Goal: Task Accomplishment & Management: Manage account settings

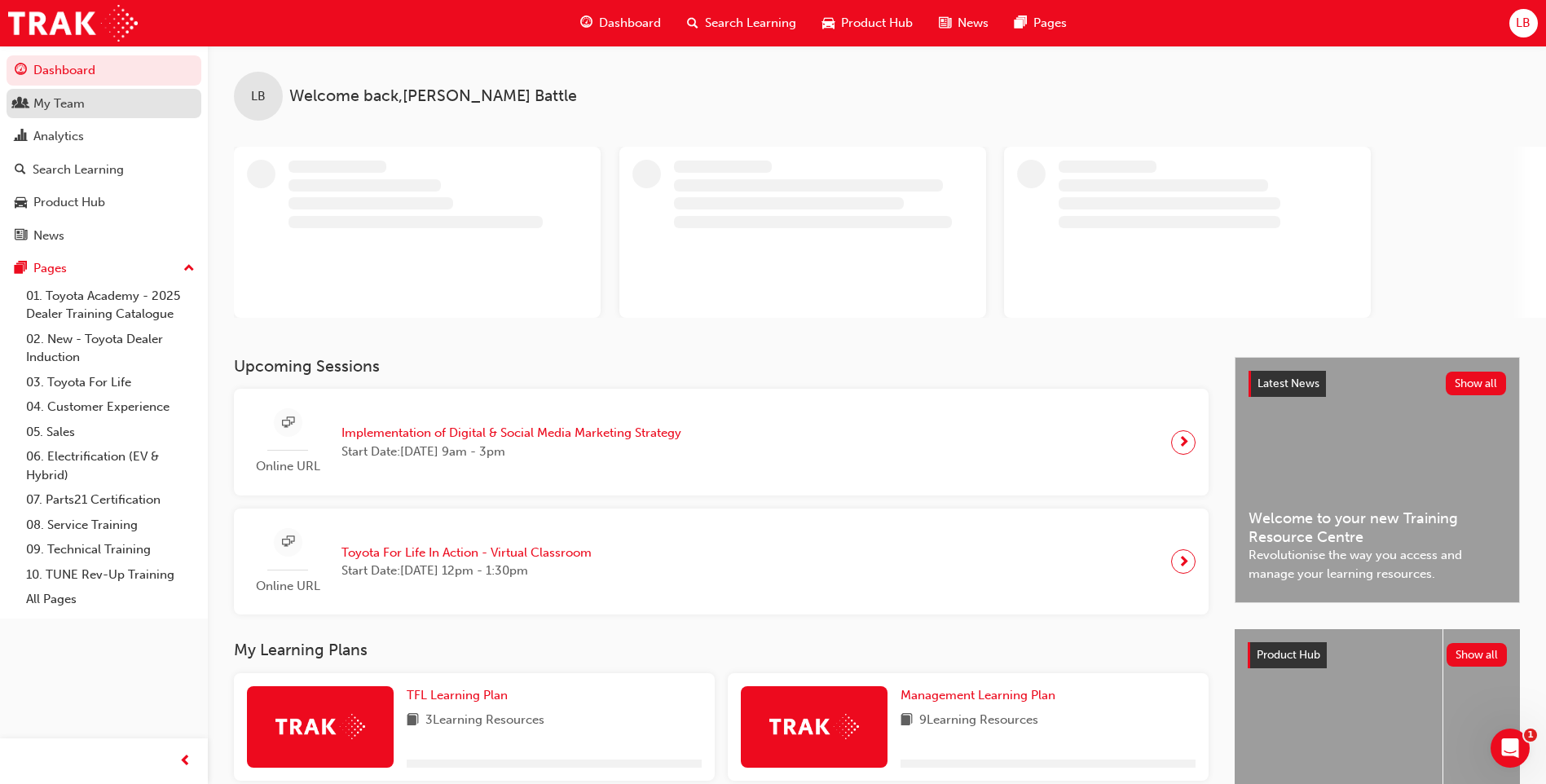
click at [86, 103] on div "My Team" at bounding box center [103, 104] width 178 height 21
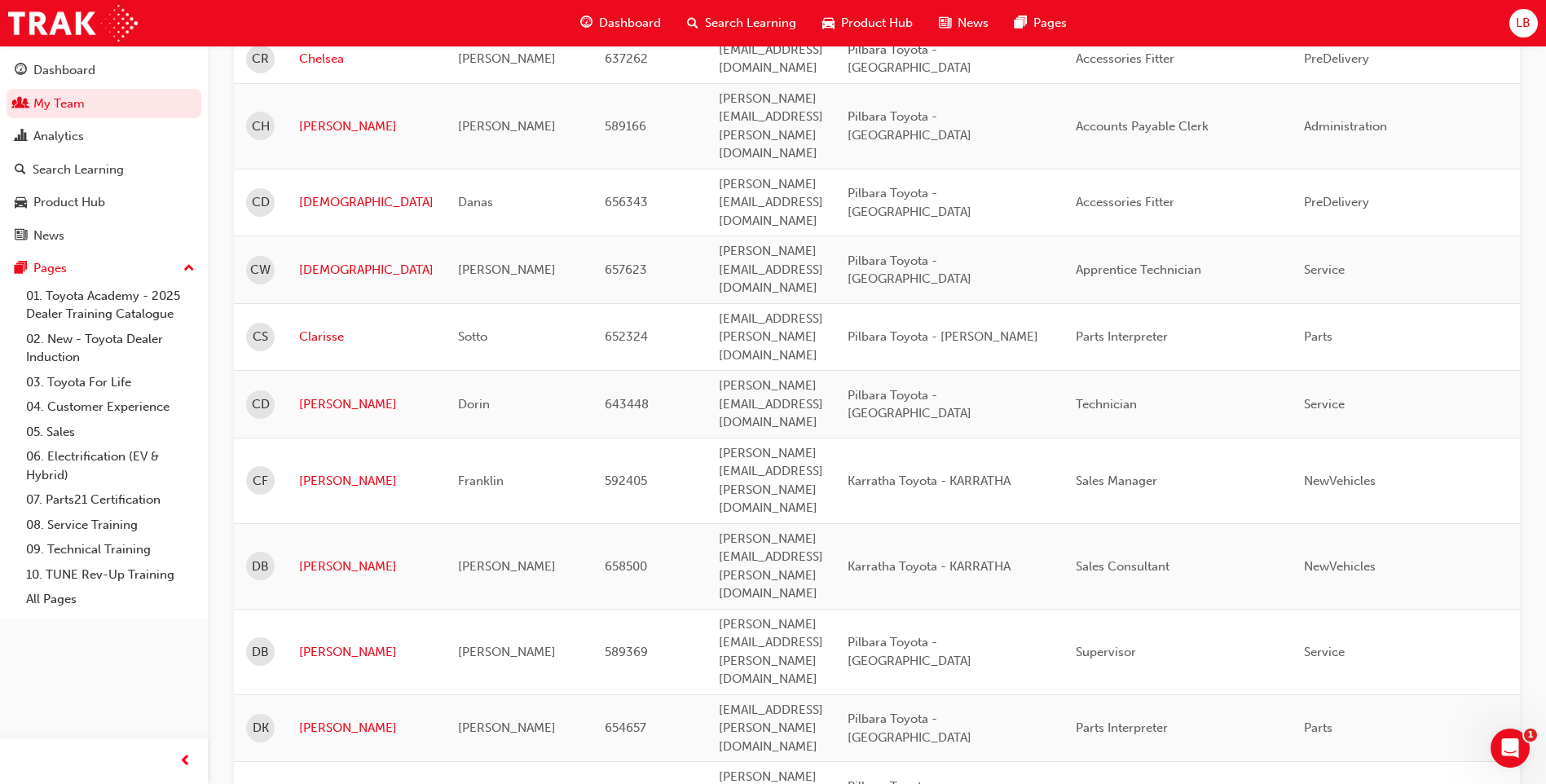
scroll to position [2027, 0]
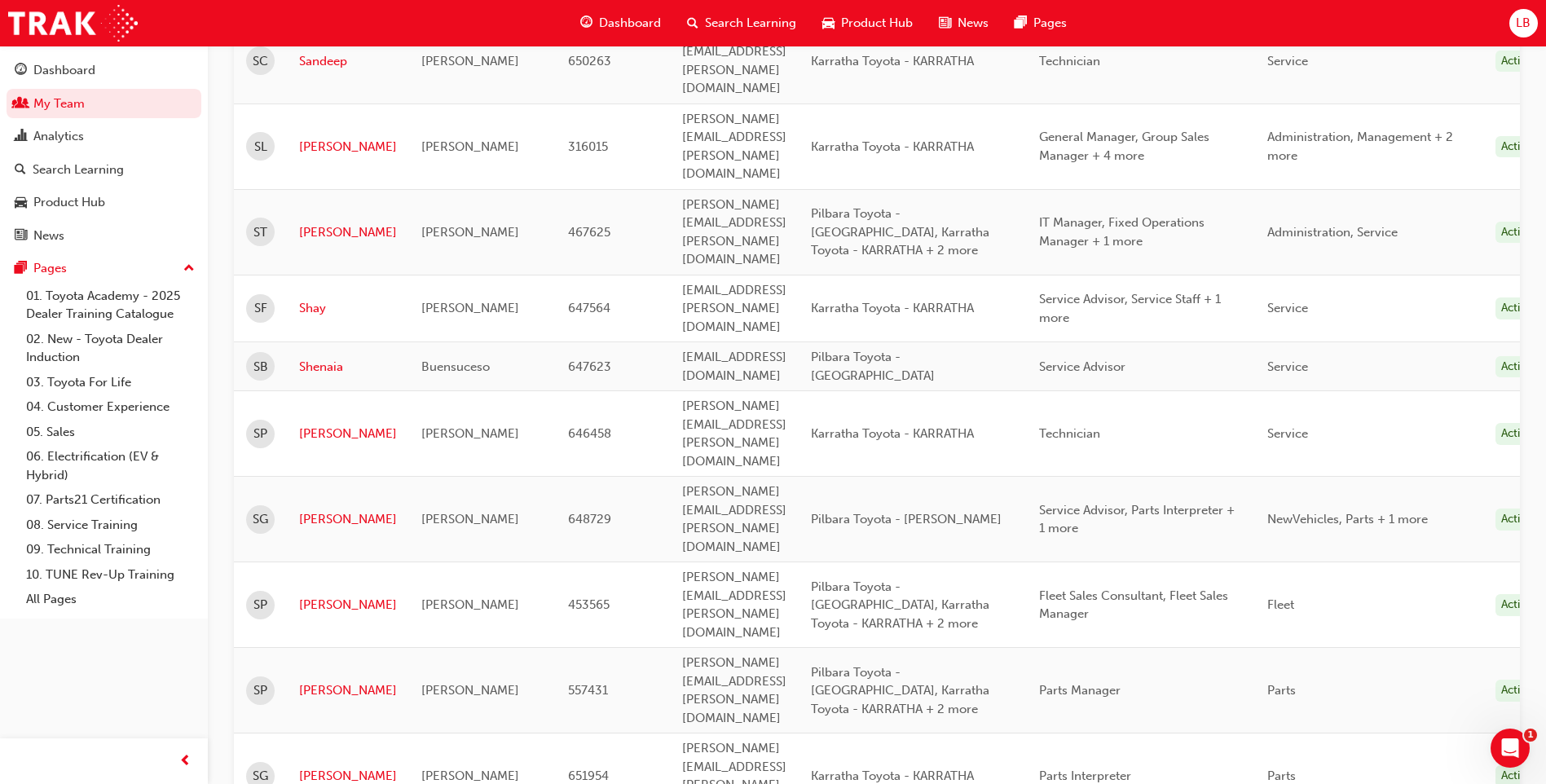
scroll to position [1306, 0]
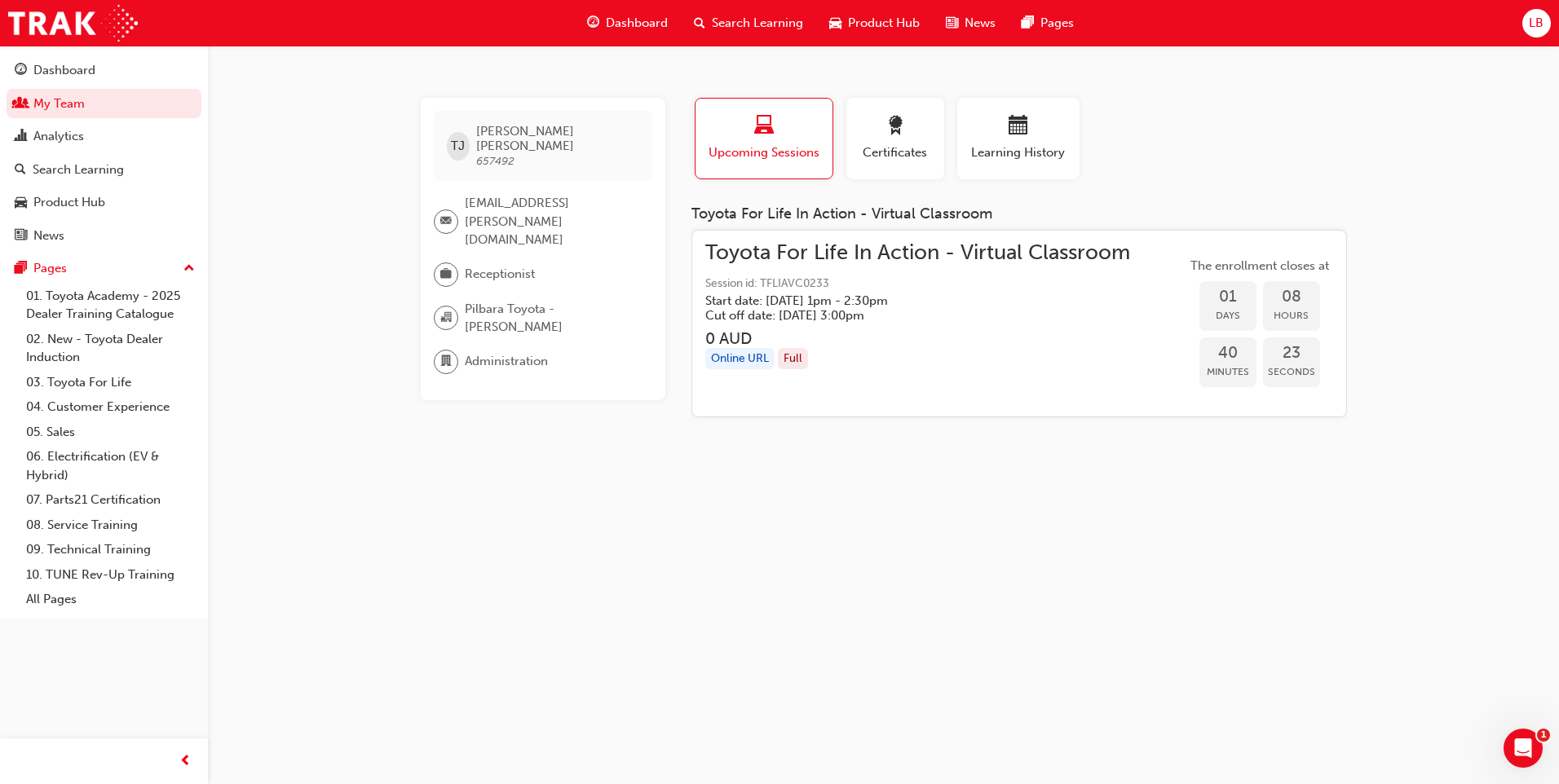
click at [851, 309] on h5 "Cut off date: [DATE] 3:00pm" at bounding box center [904, 315] width 398 height 14
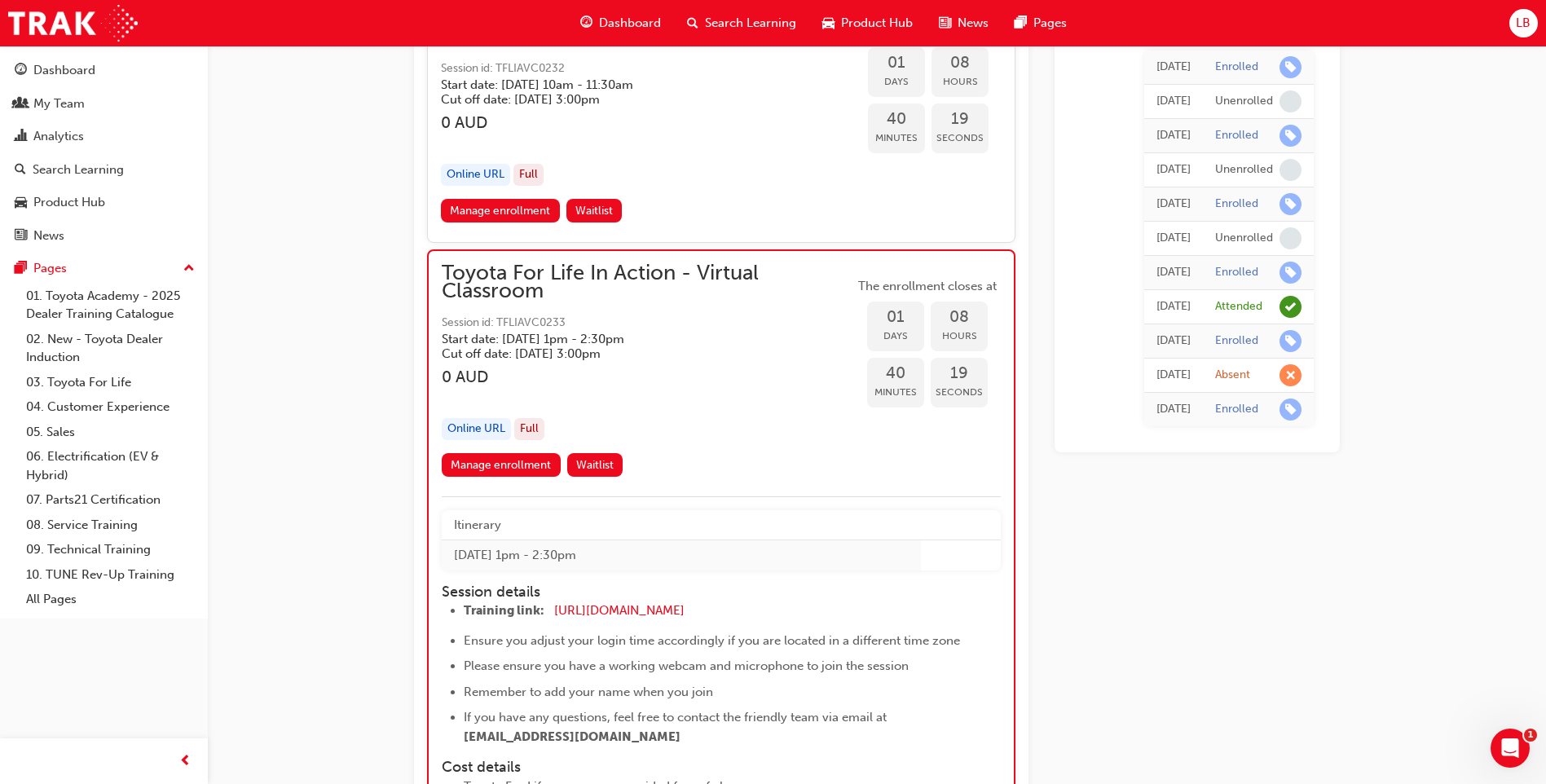
scroll to position [2949, 0]
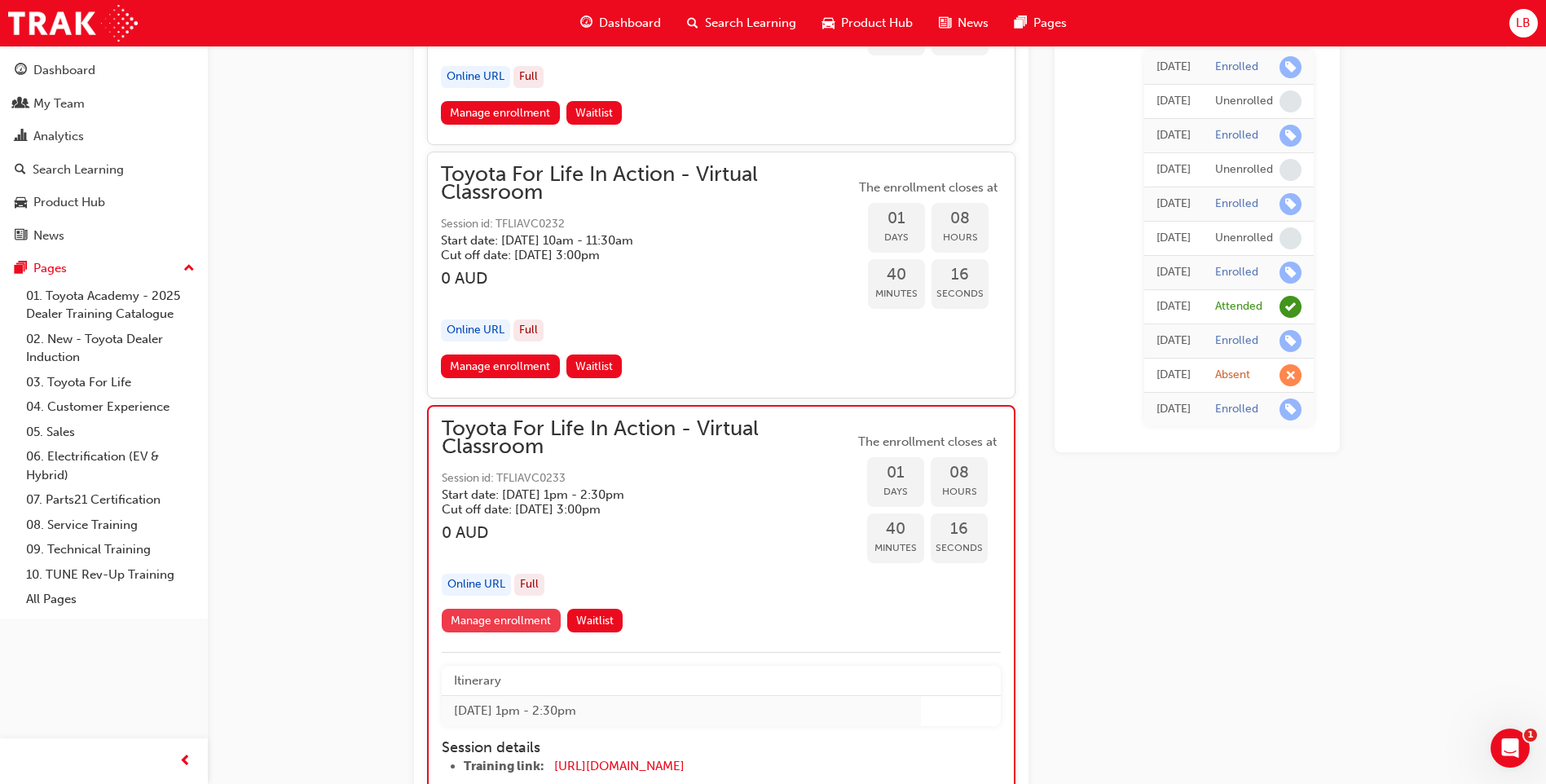
click at [485, 610] on link "Manage enrollment" at bounding box center [500, 620] width 119 height 23
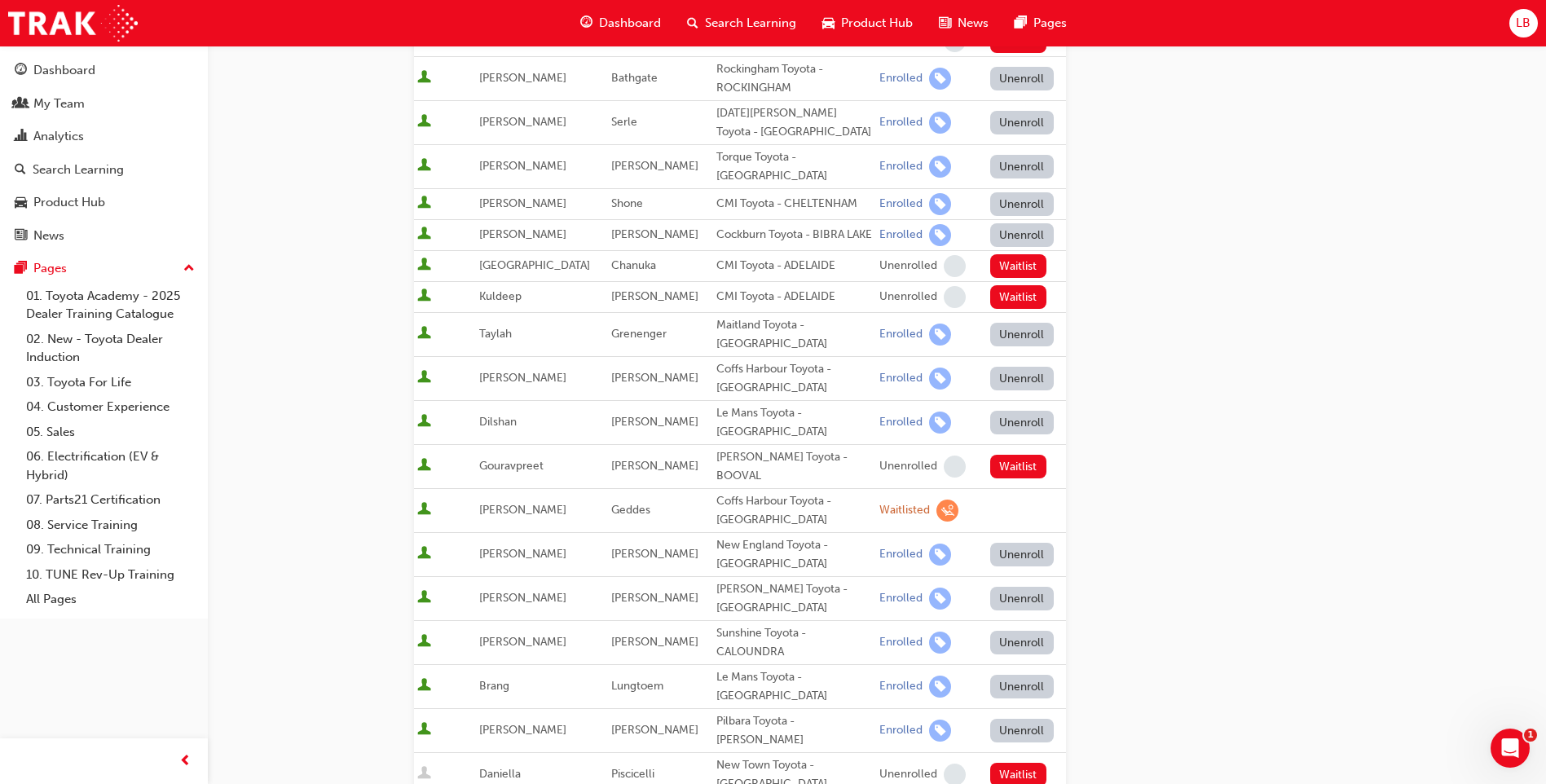
scroll to position [652, 0]
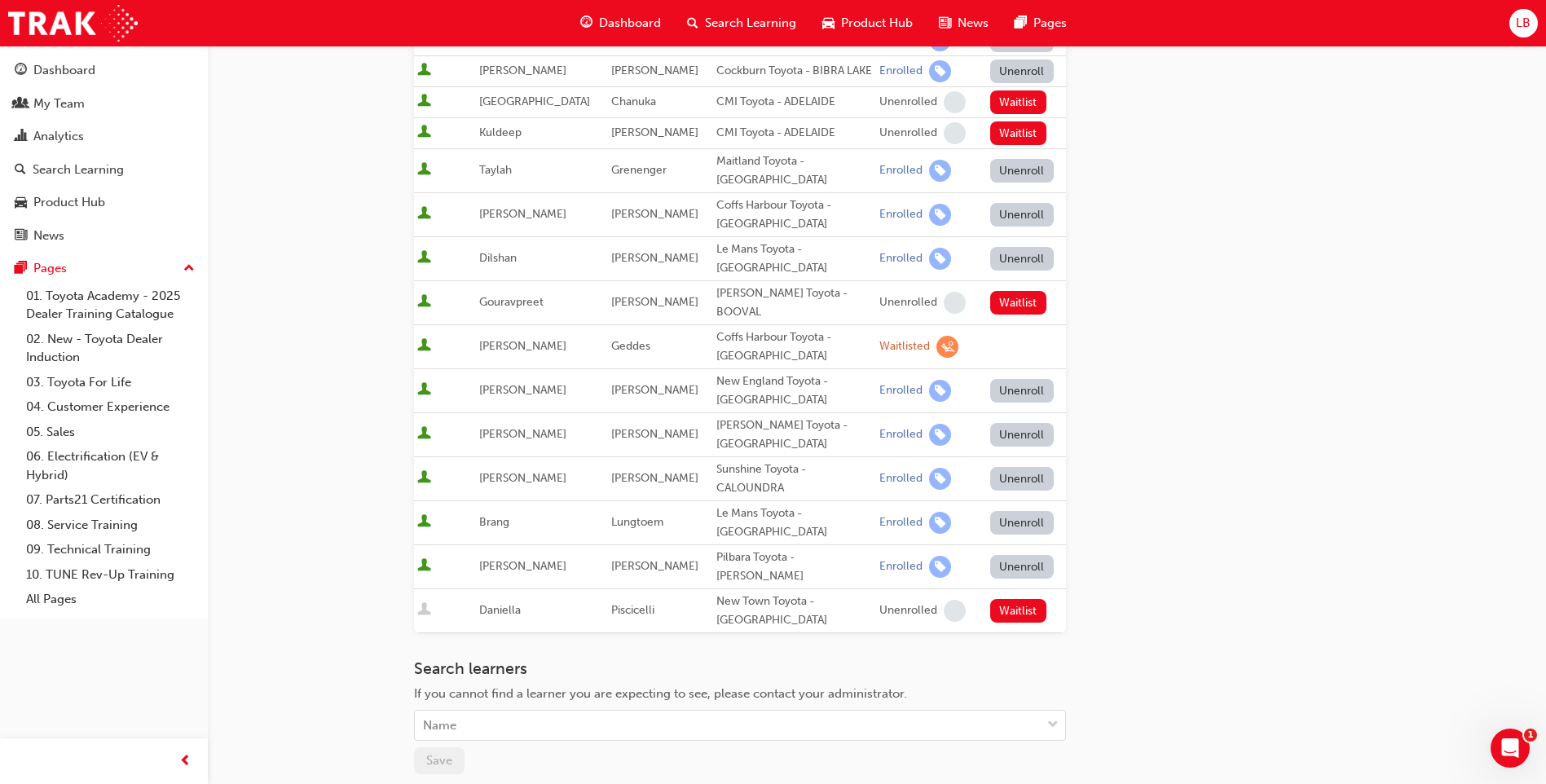
click at [1010, 555] on button "Unenroll" at bounding box center [1021, 567] width 64 height 23
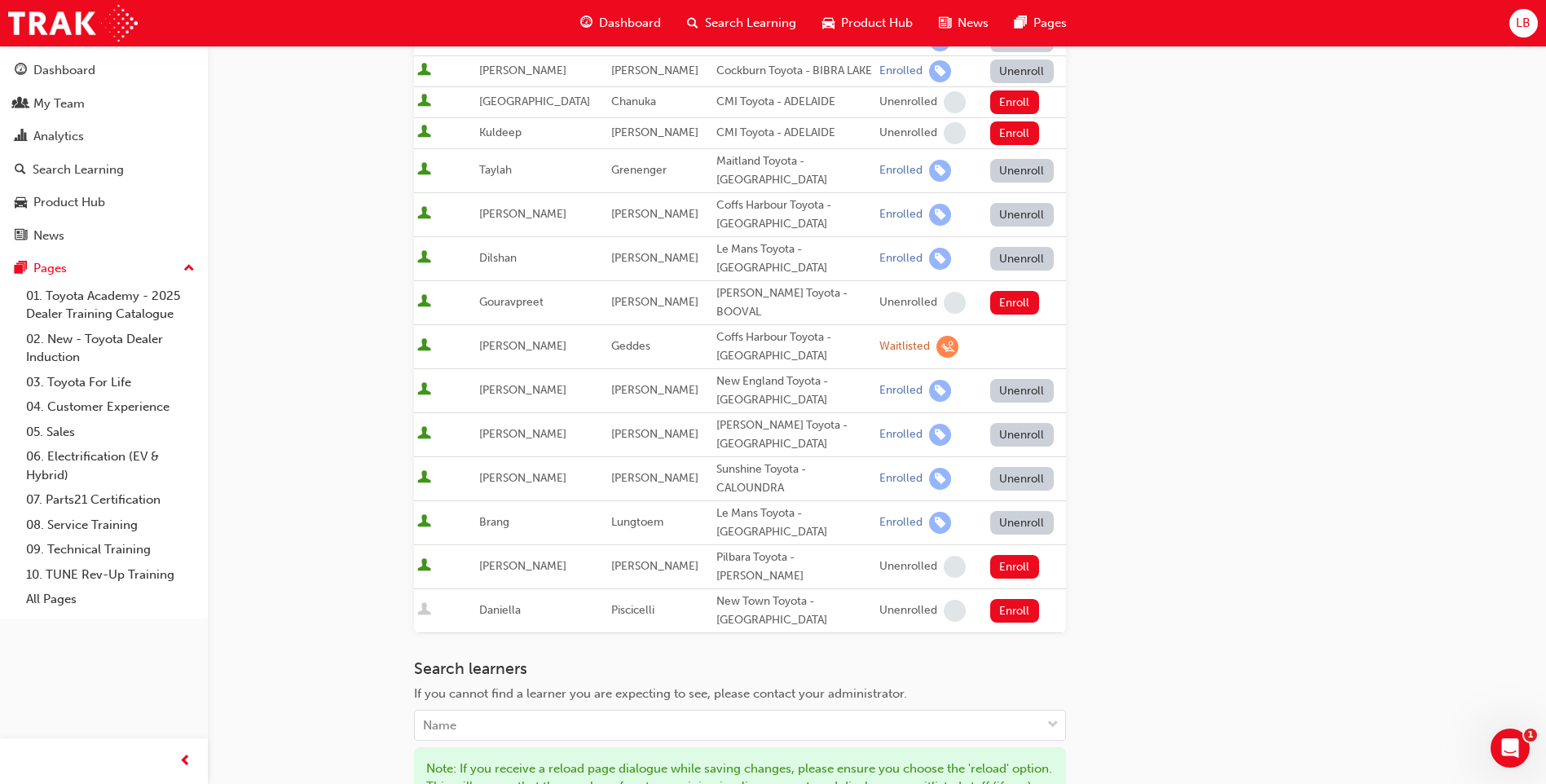
scroll to position [903, 0]
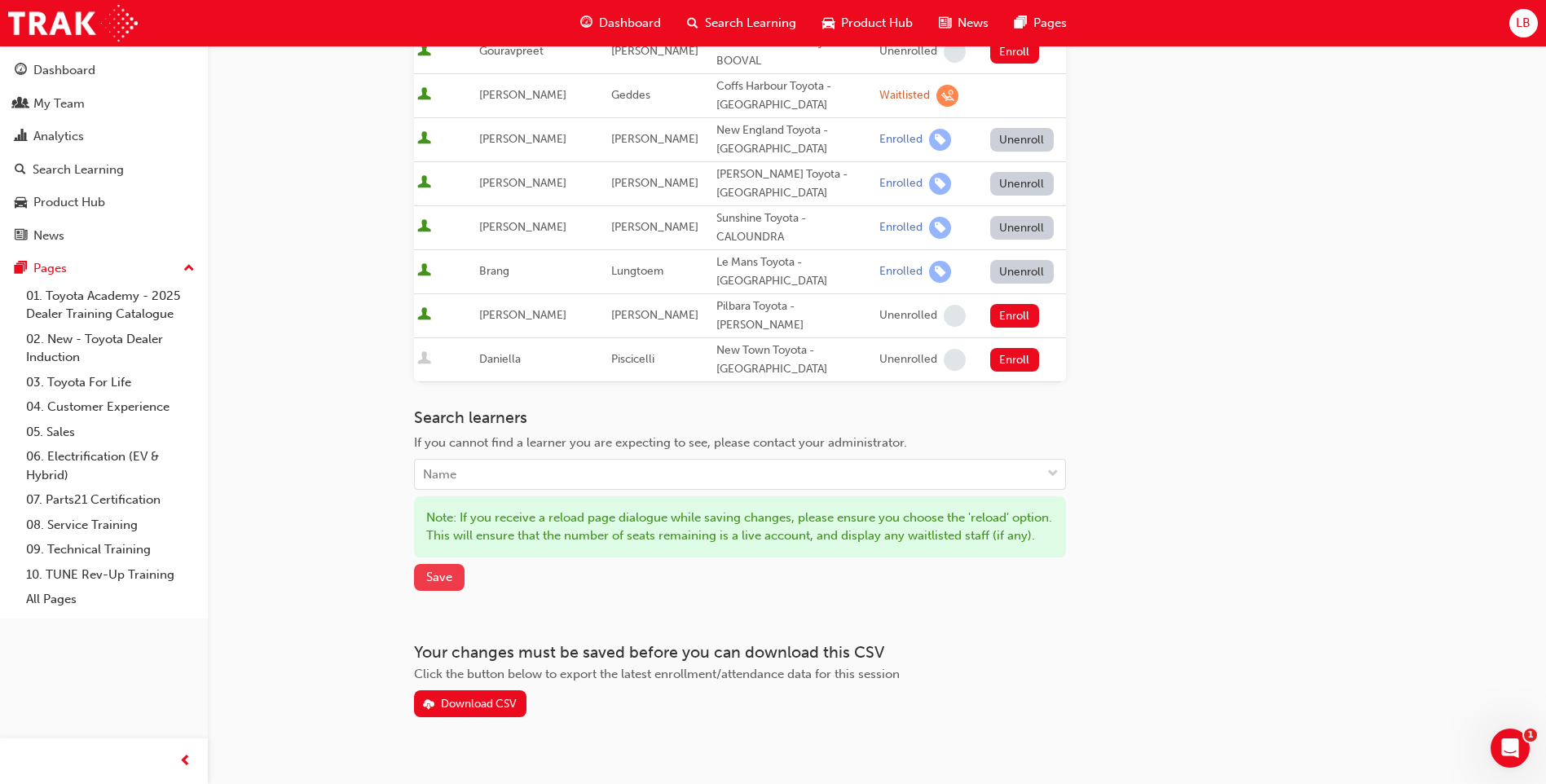
click at [438, 569] on span "Save" at bounding box center [439, 576] width 26 height 14
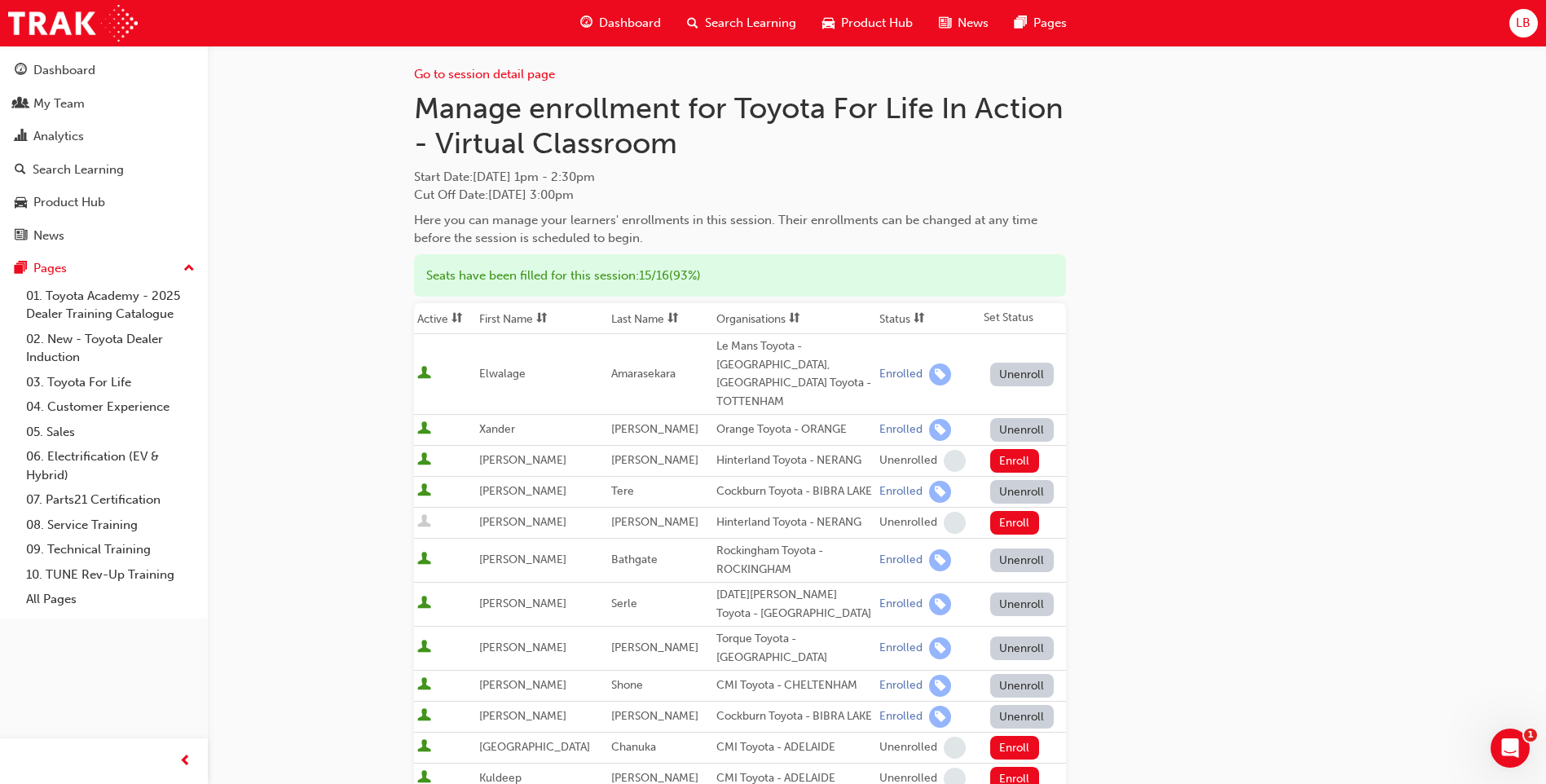
scroll to position [0, 0]
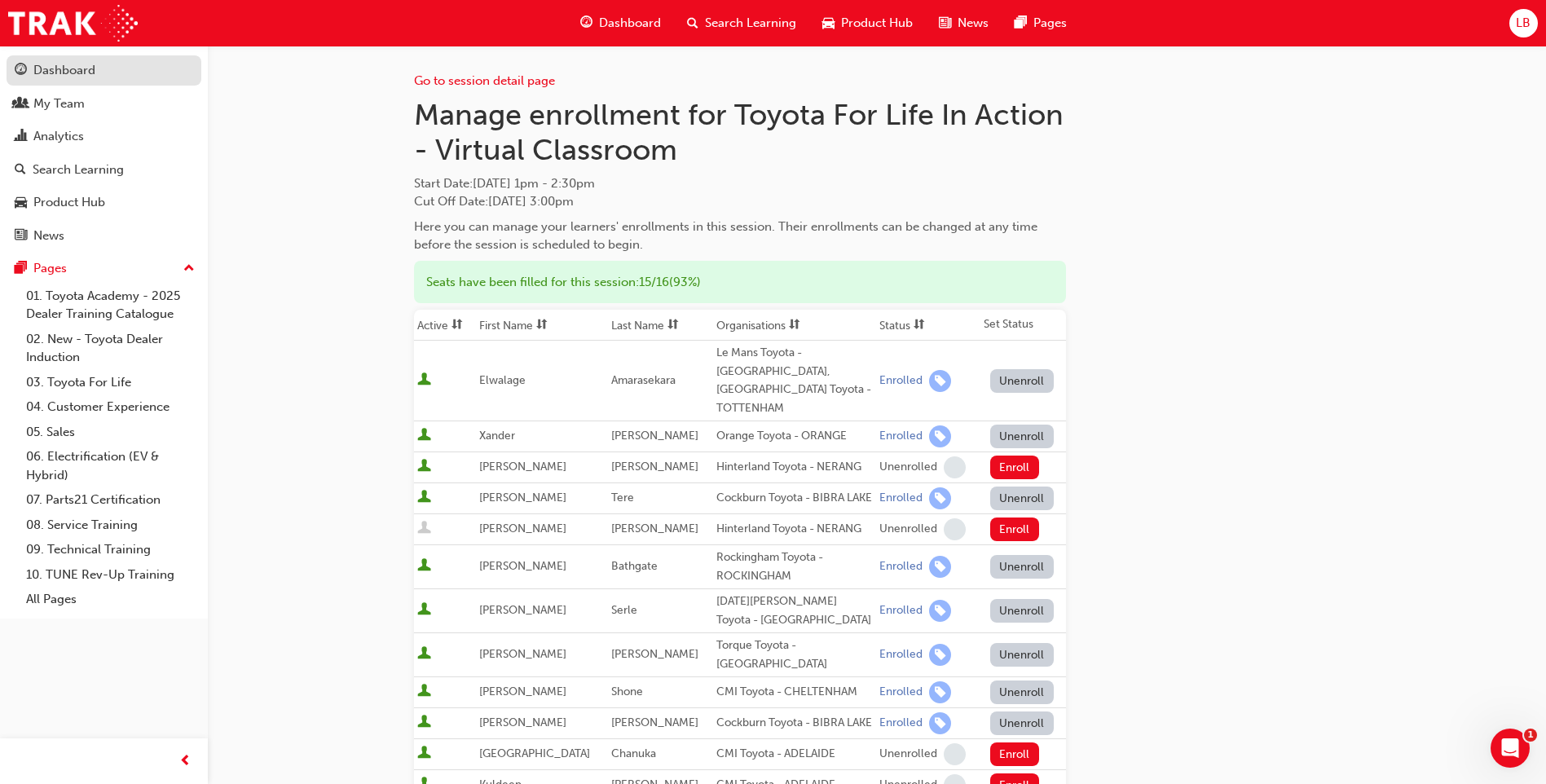
click at [89, 69] on div "Dashboard" at bounding box center [64, 70] width 62 height 19
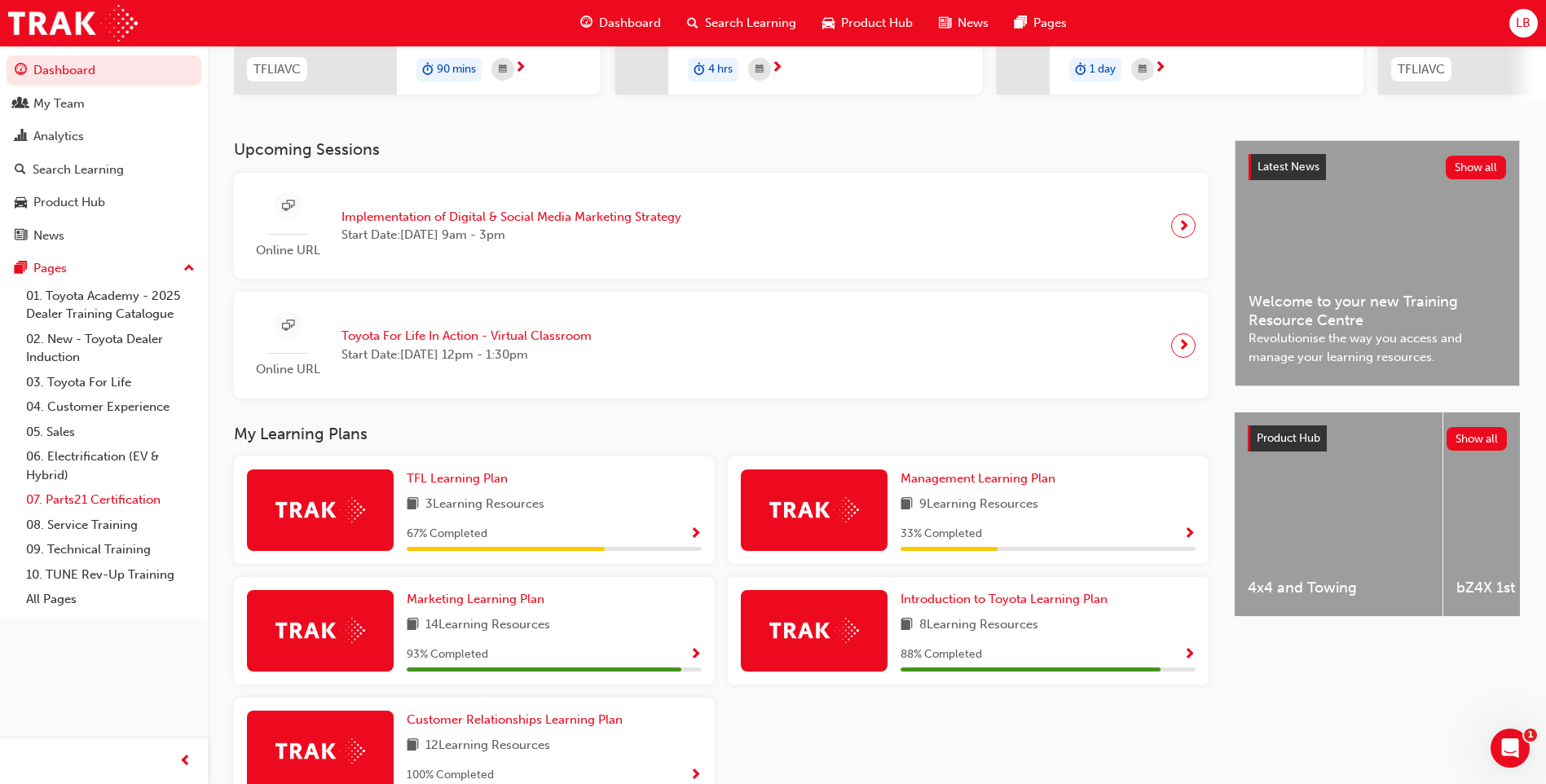
scroll to position [138, 0]
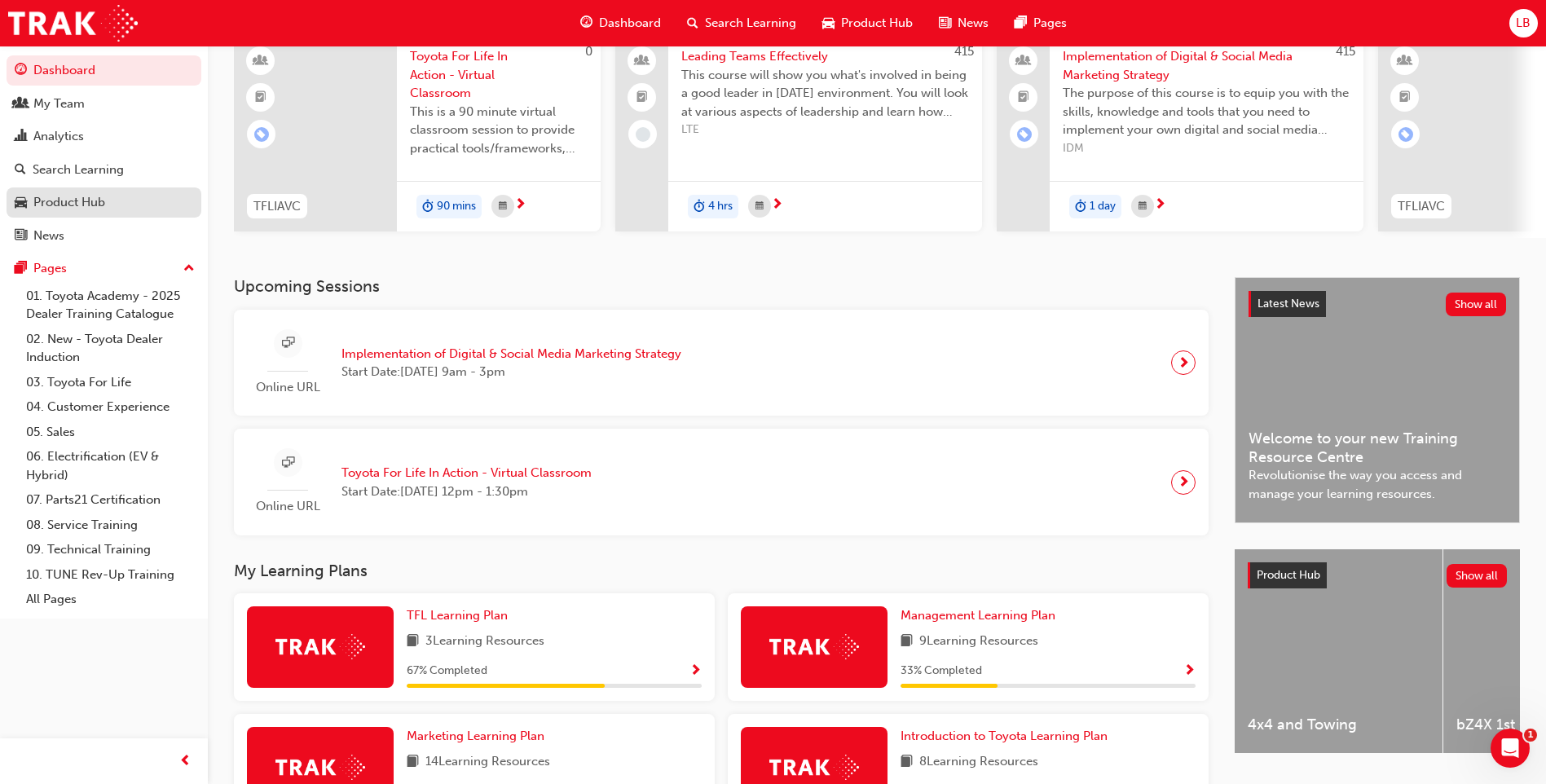
click at [84, 198] on div "Product Hub" at bounding box center [69, 202] width 72 height 19
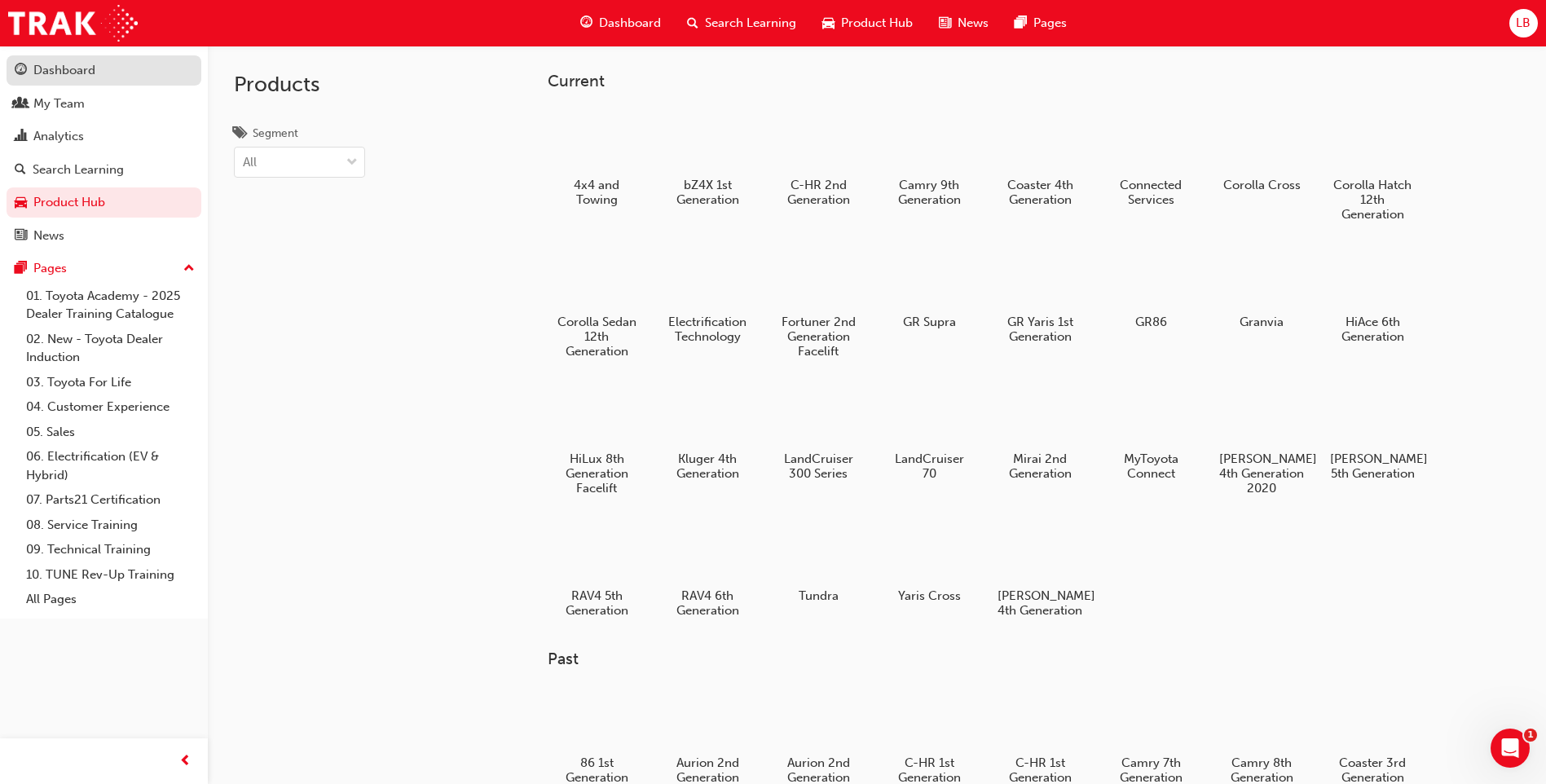
click at [47, 71] on div "Dashboard" at bounding box center [64, 70] width 62 height 19
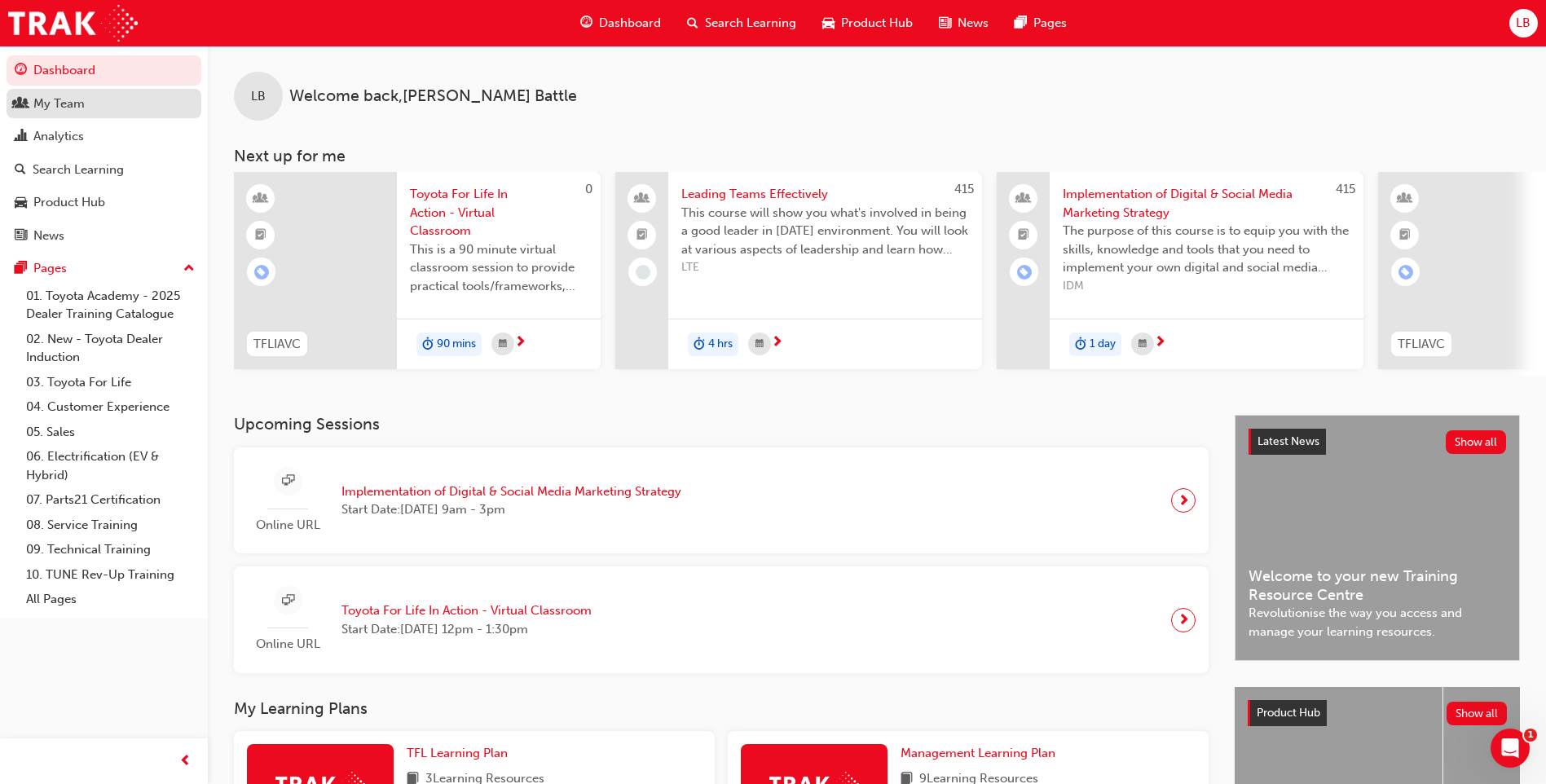
click at [71, 102] on div "My Team" at bounding box center [58, 104] width 51 height 19
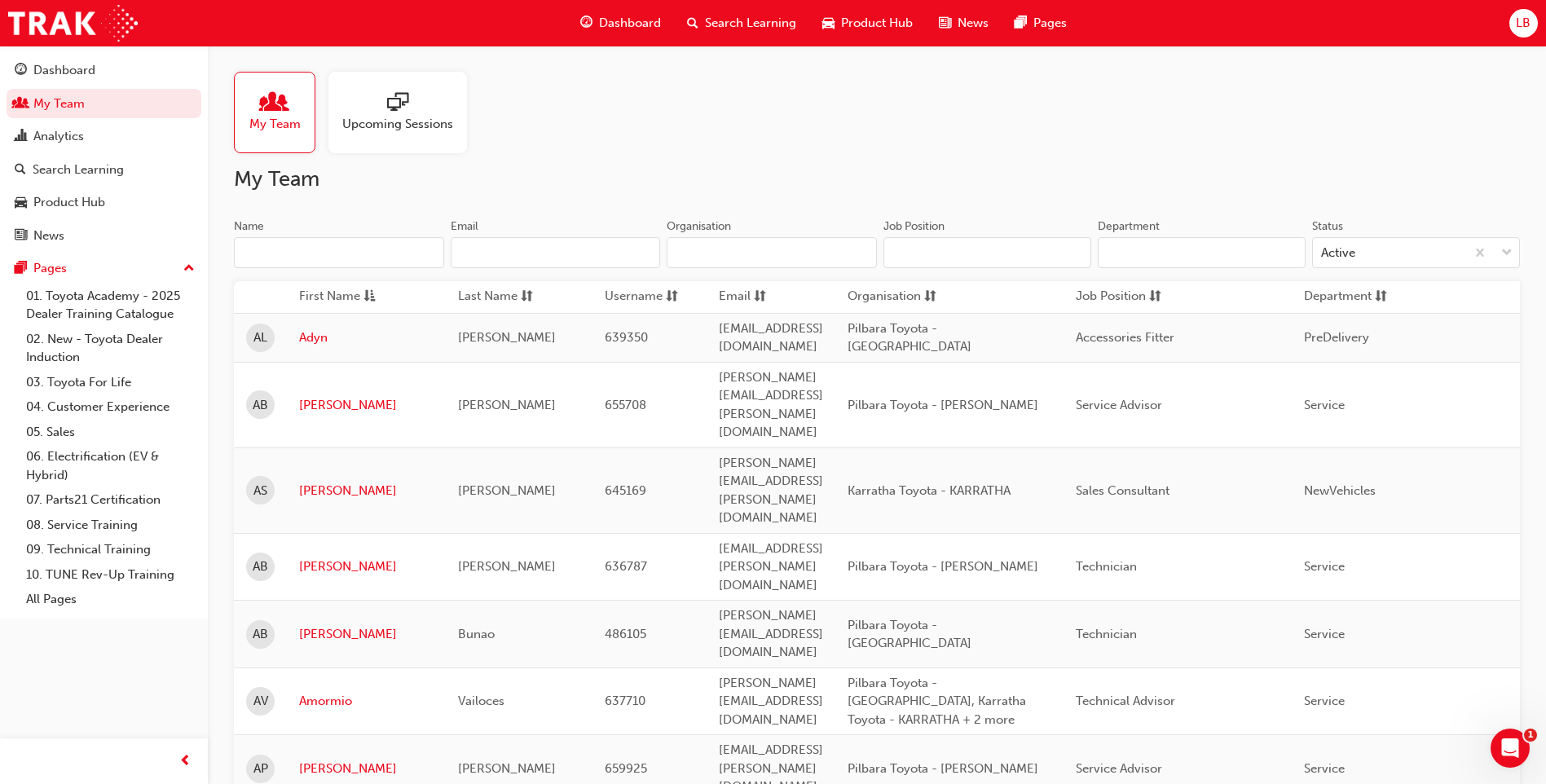
scroll to position [244, 0]
